Goal: Task Accomplishment & Management: Use online tool/utility

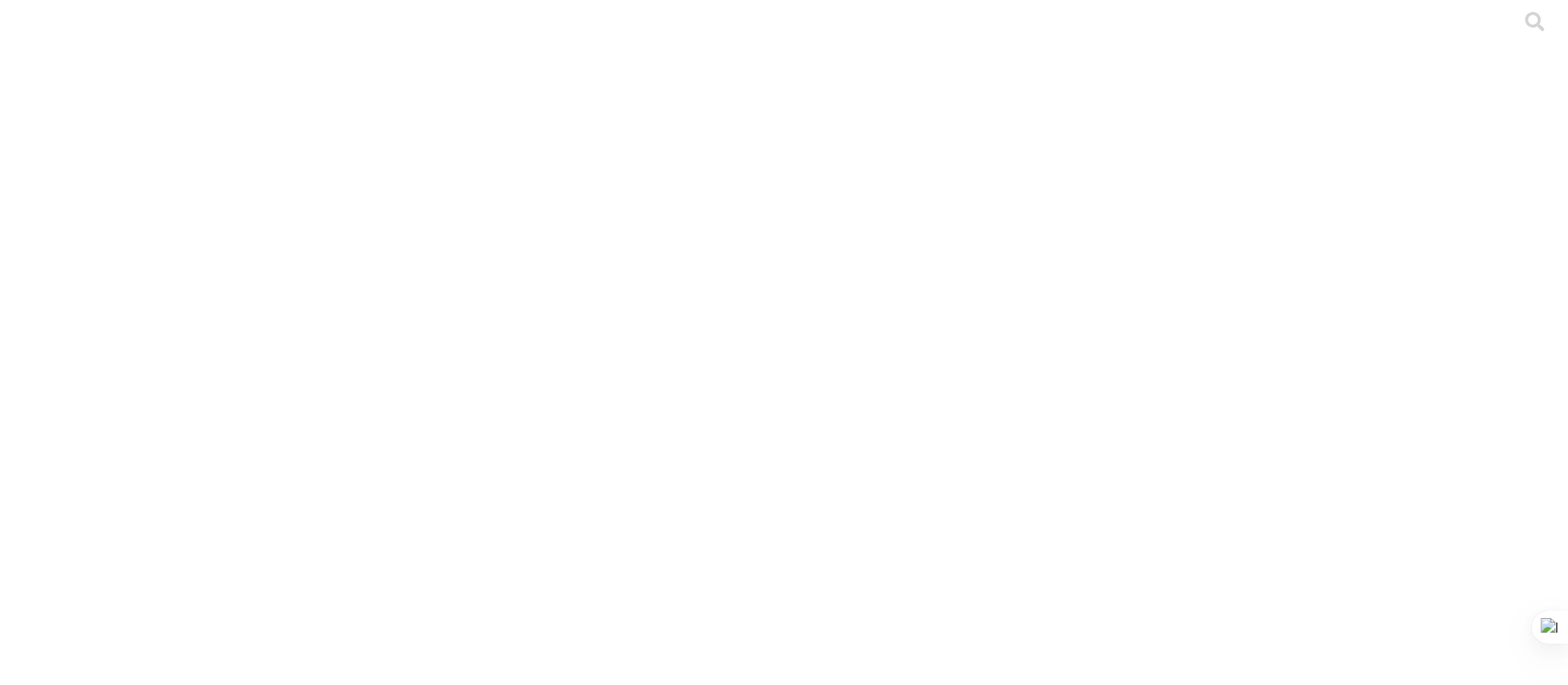
click at [373, 238] on div at bounding box center [791, 342] width 1568 height 685
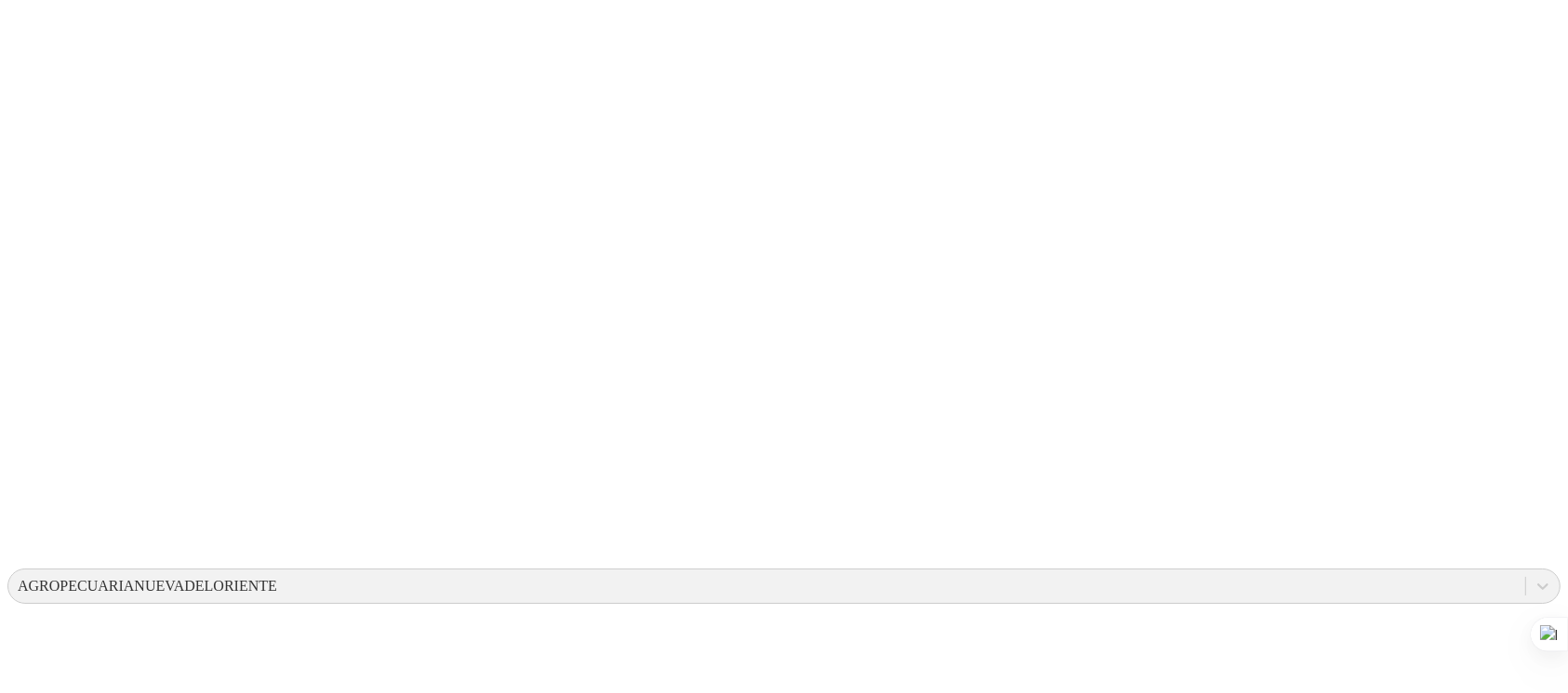
scroll to position [280, 0]
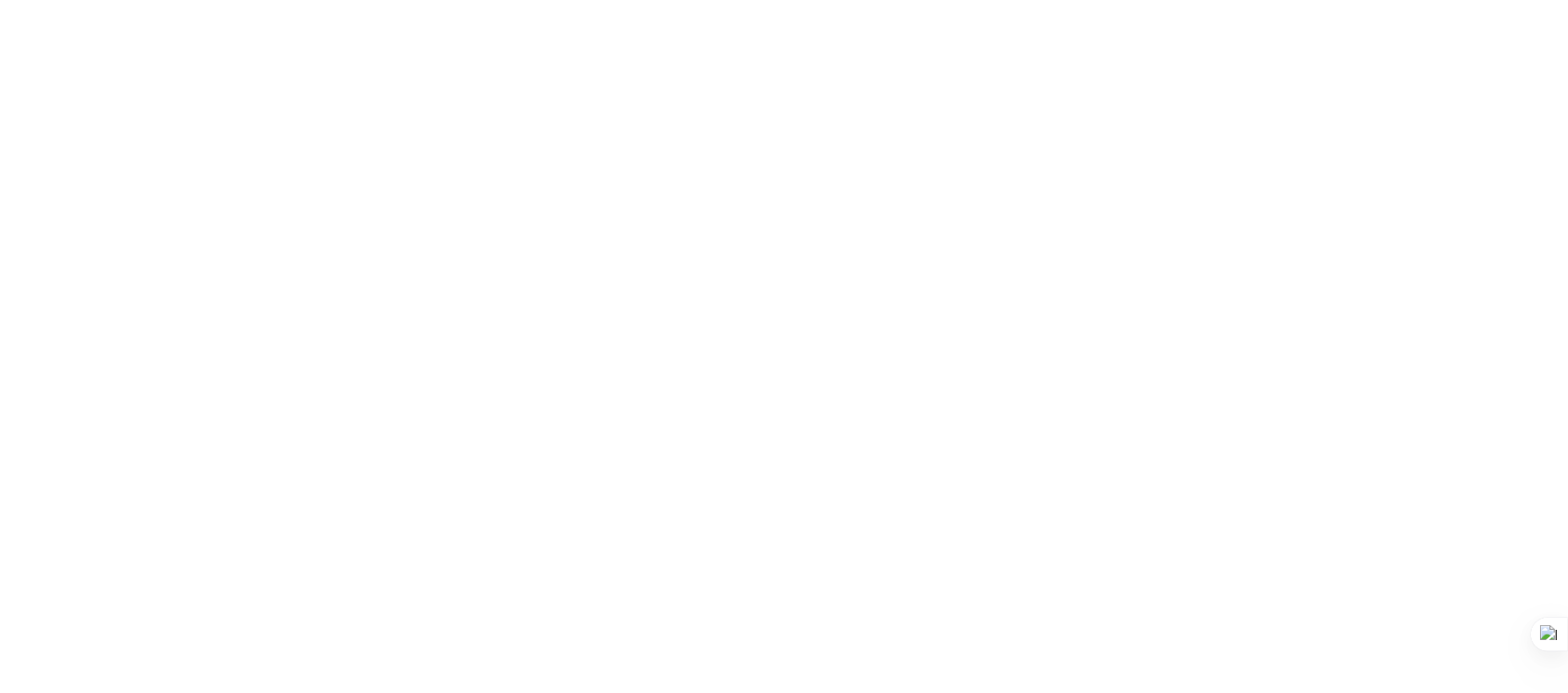
scroll to position [0, 0]
